Goal: Transaction & Acquisition: Purchase product/service

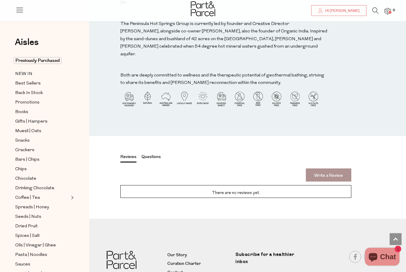
scroll to position [506, 0]
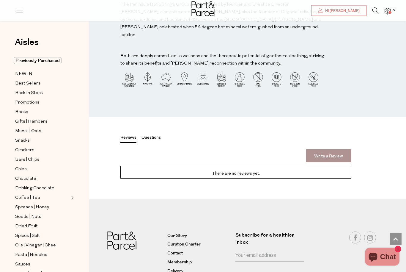
click at [151, 135] on button "Questions" at bounding box center [151, 139] width 19 height 8
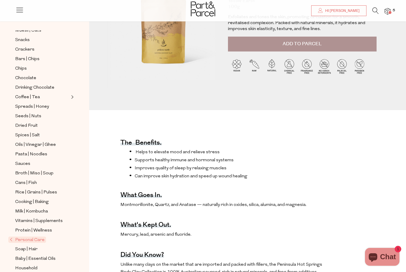
scroll to position [100, 0]
click at [28, 237] on span "Personal Care" at bounding box center [27, 240] width 38 height 6
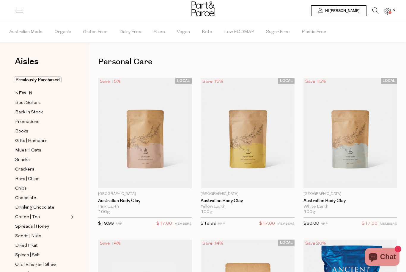
click at [113, 208] on div "Pink Earth" at bounding box center [145, 206] width 94 height 5
click at [105, 203] on link "Australian Body Clay" at bounding box center [145, 200] width 94 height 5
click at [208, 212] on span "100g" at bounding box center [207, 211] width 12 height 5
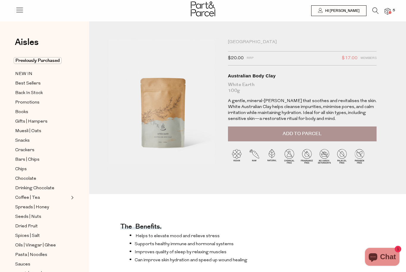
click at [299, 130] on span "Add to Parcel" at bounding box center [302, 133] width 39 height 7
